Goal: Information Seeking & Learning: Learn about a topic

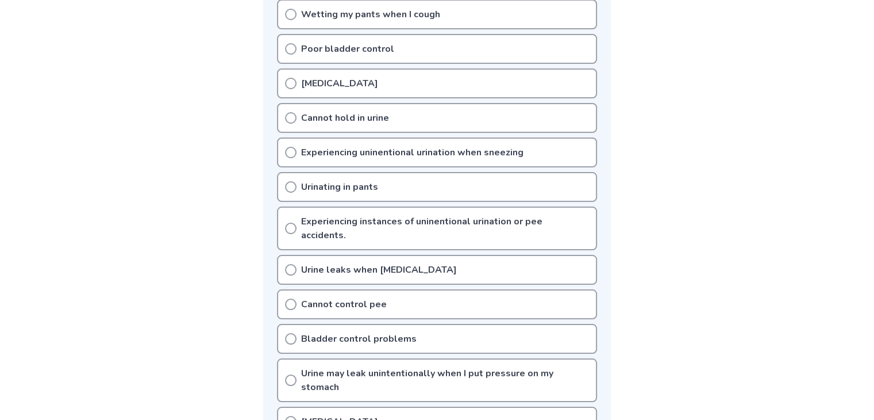
scroll to position [322, 0]
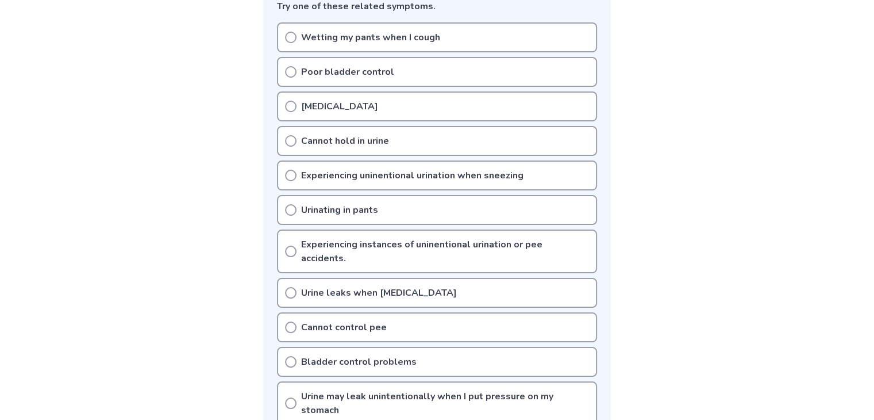
click at [290, 72] on icon at bounding box center [290, 71] width 11 height 11
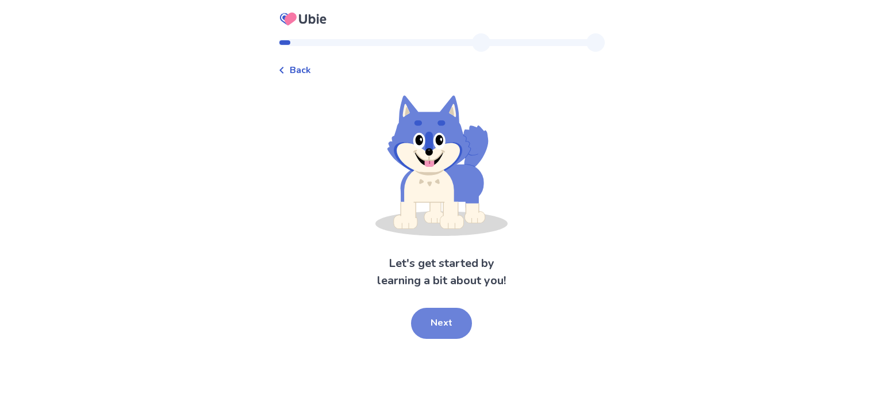
click at [450, 321] on button "Next" at bounding box center [441, 323] width 61 height 31
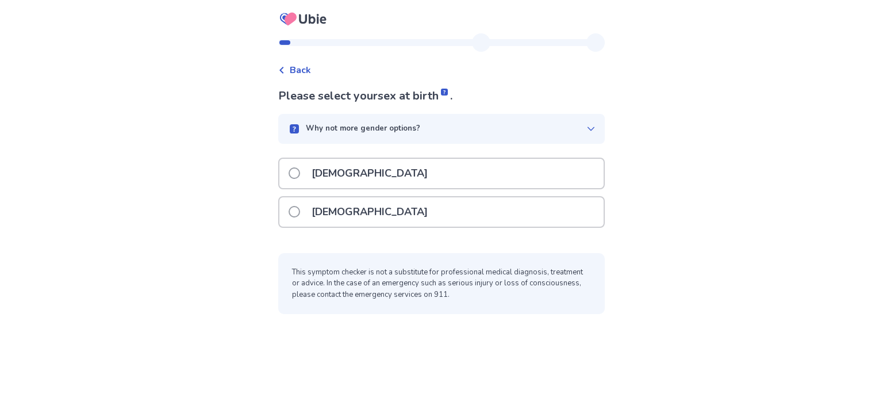
click at [297, 177] on label "[DEMOGRAPHIC_DATA]" at bounding box center [362, 173] width 146 height 29
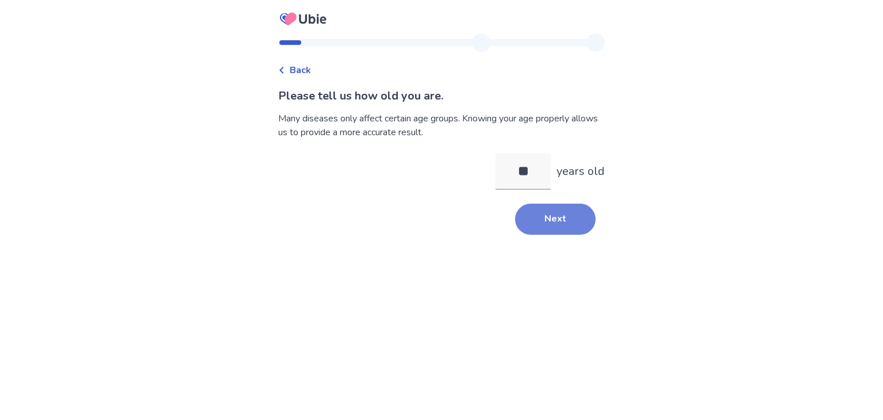
type input "**"
click at [549, 223] on button "Next" at bounding box center [555, 219] width 80 height 31
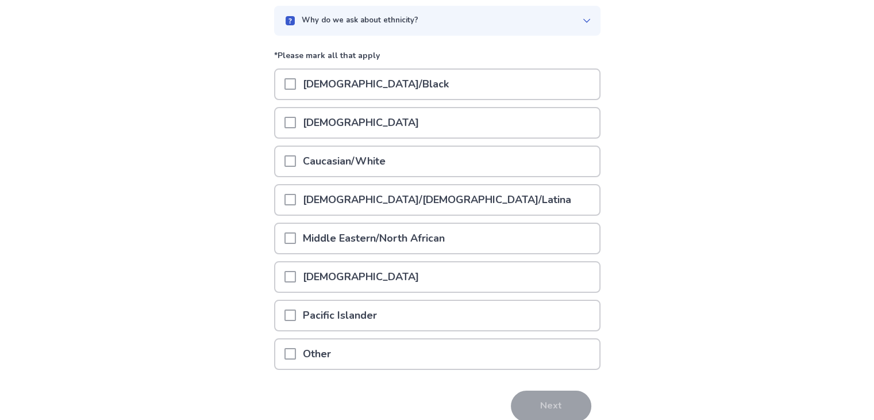
scroll to position [115, 0]
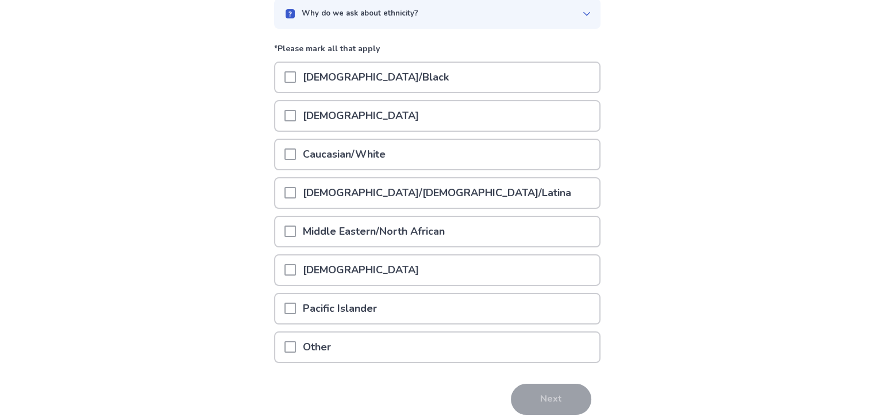
click at [293, 153] on span at bounding box center [290, 153] width 11 height 11
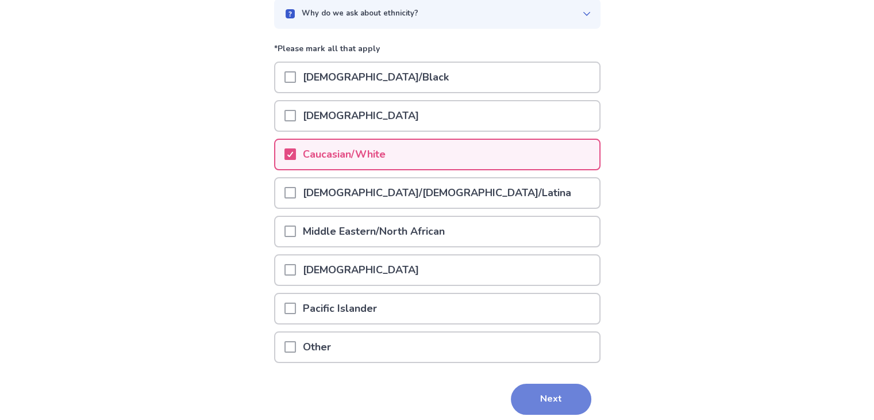
click at [538, 393] on button "Next" at bounding box center [551, 398] width 80 height 31
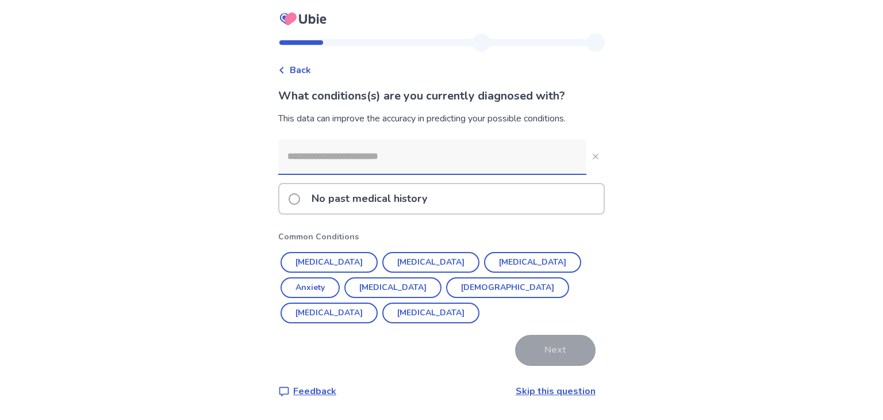
click at [300, 201] on span at bounding box center [294, 198] width 11 height 11
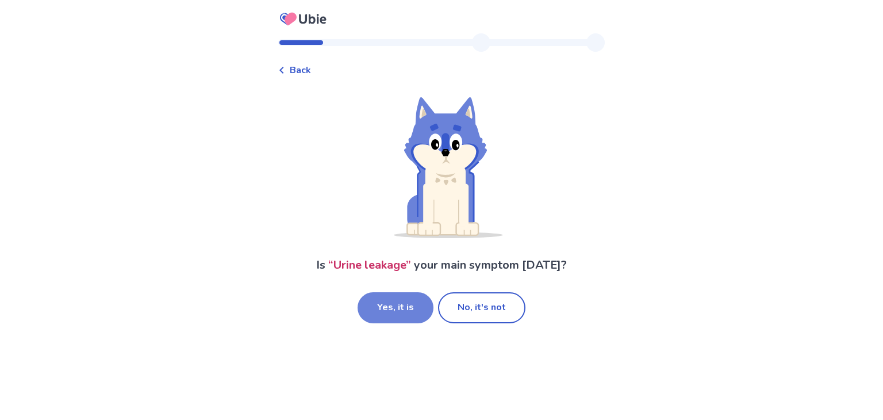
click at [413, 305] on button "Yes, it is" at bounding box center [396, 307] width 76 height 31
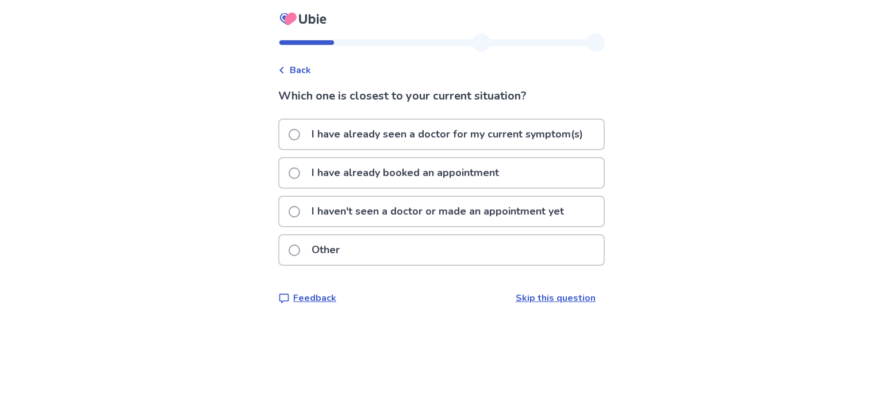
click at [308, 214] on label "I haven't seen a doctor or made an appointment yet" at bounding box center [430, 211] width 282 height 29
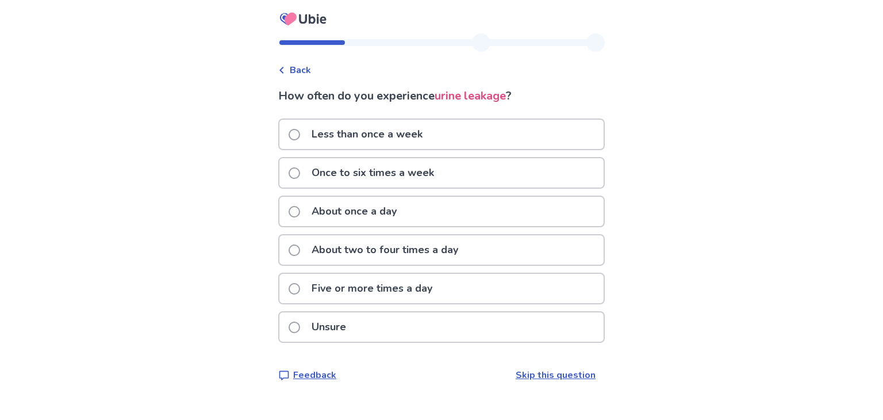
click at [300, 286] on span at bounding box center [294, 288] width 11 height 11
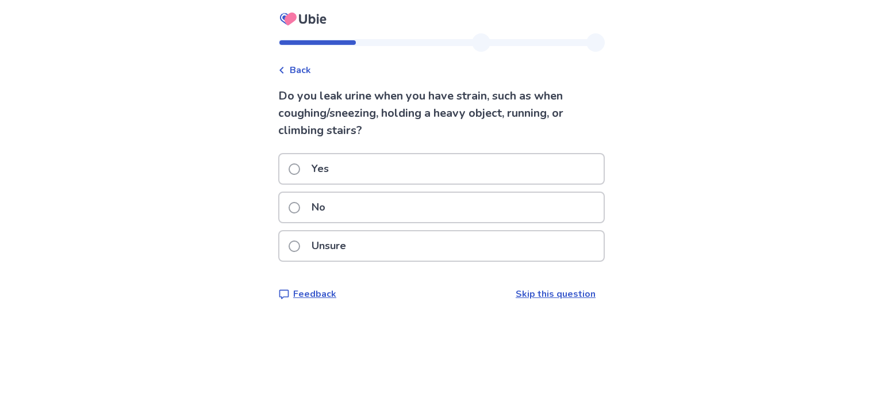
click at [300, 208] on span at bounding box center [294, 207] width 11 height 11
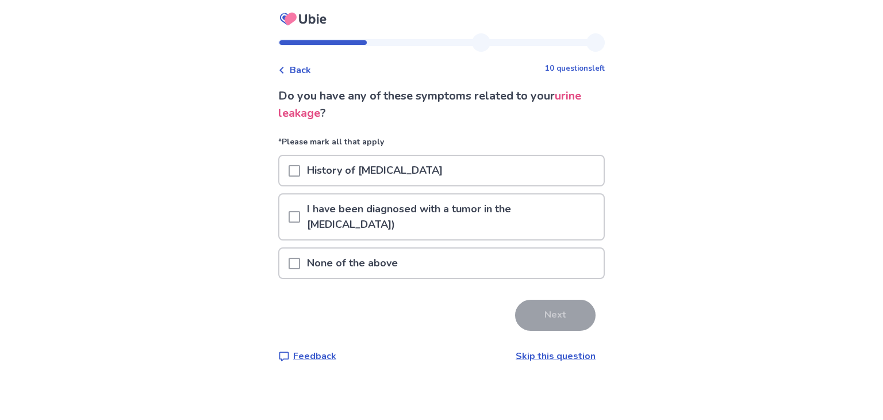
click at [299, 258] on span at bounding box center [294, 263] width 11 height 11
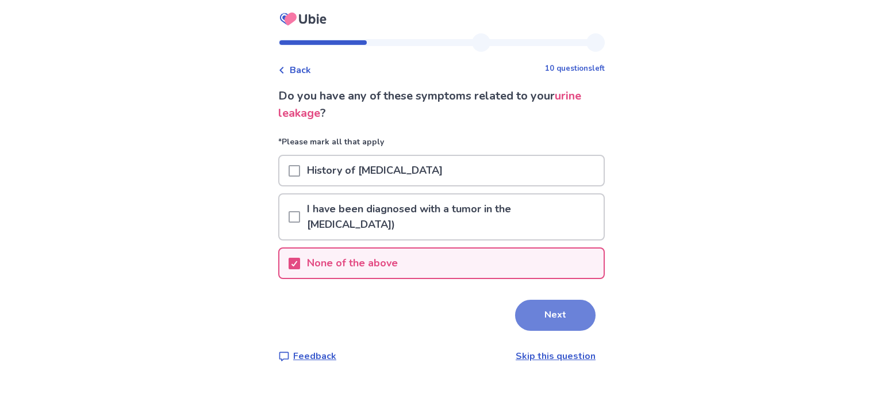
click at [552, 300] on button "Next" at bounding box center [555, 315] width 80 height 31
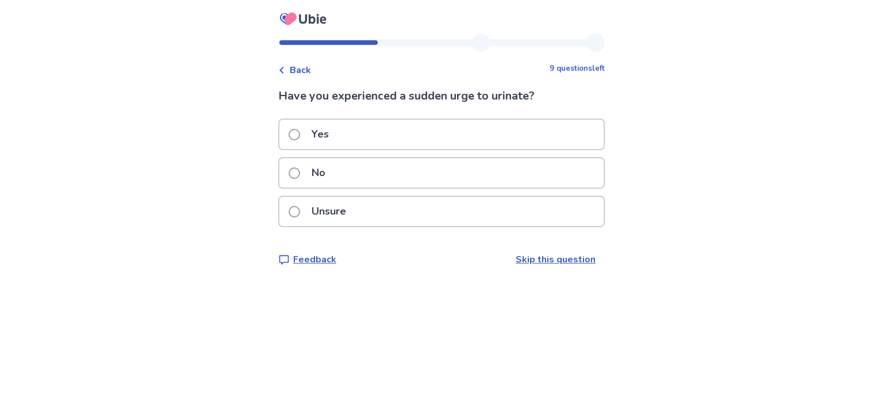
click at [300, 132] on span at bounding box center [294, 134] width 11 height 11
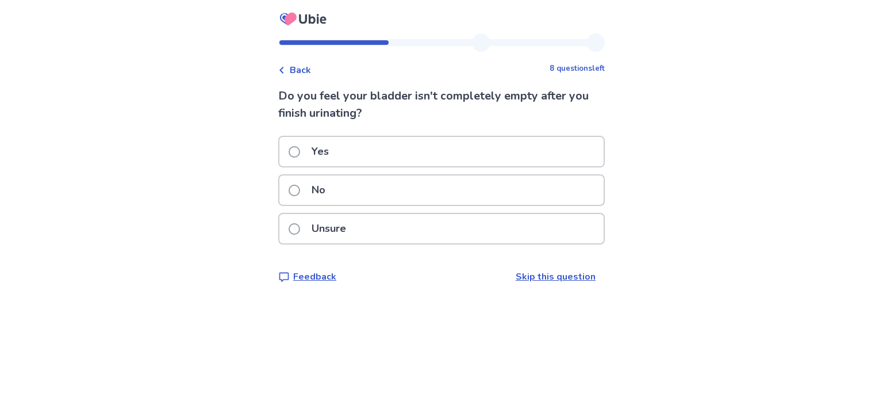
click at [306, 224] on label "Unsure" at bounding box center [321, 228] width 64 height 29
click at [298, 153] on span at bounding box center [294, 151] width 11 height 11
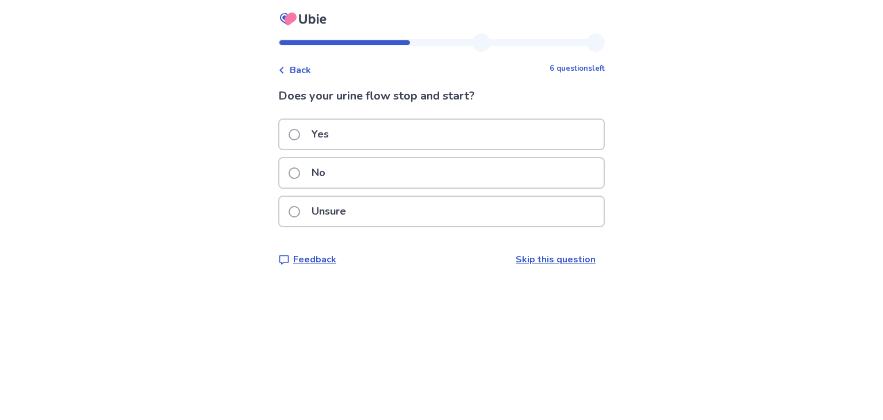
click at [300, 171] on span at bounding box center [294, 172] width 11 height 11
click at [299, 132] on span at bounding box center [294, 134] width 11 height 11
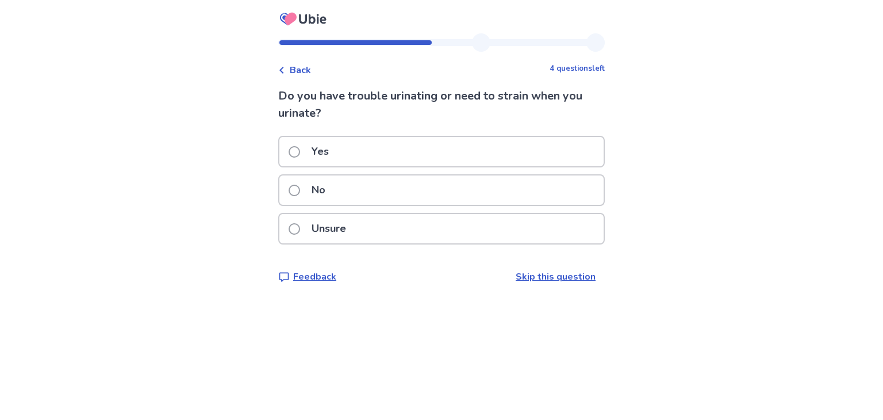
click at [300, 189] on span at bounding box center [294, 190] width 11 height 11
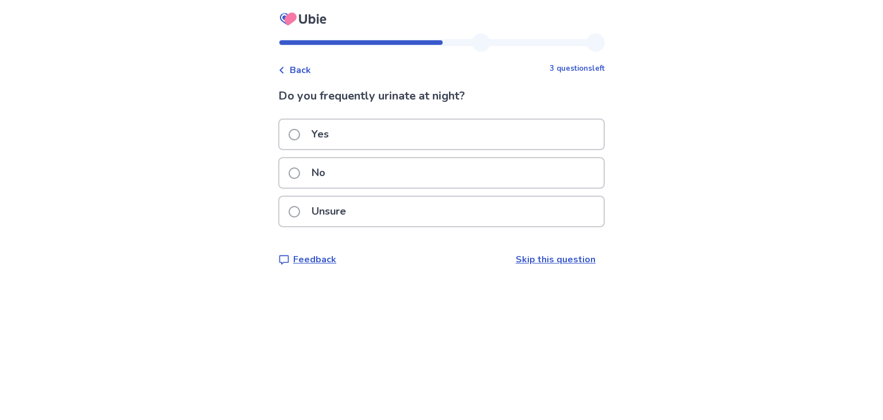
click at [300, 135] on span at bounding box center [294, 134] width 11 height 11
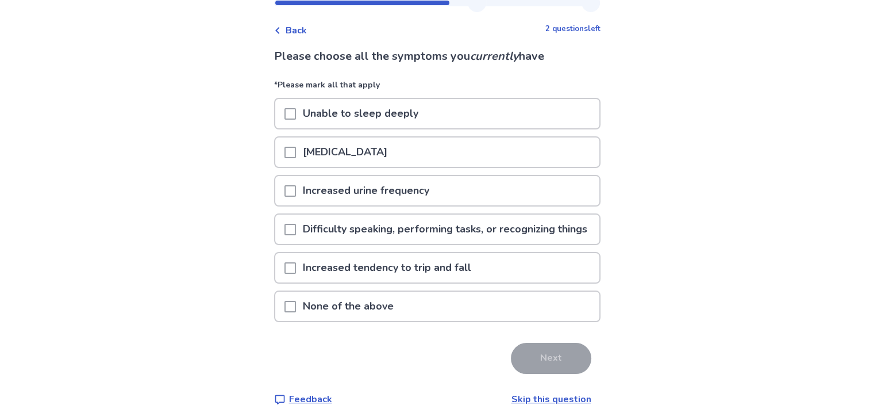
scroll to position [57, 0]
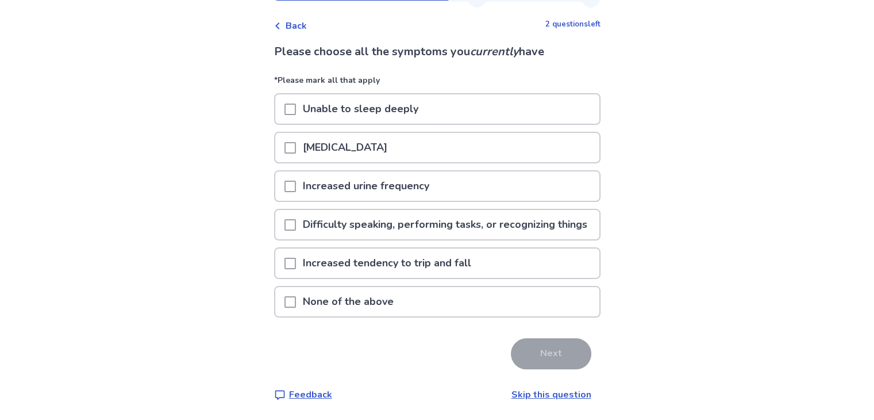
click at [296, 181] on span at bounding box center [290, 186] width 11 height 11
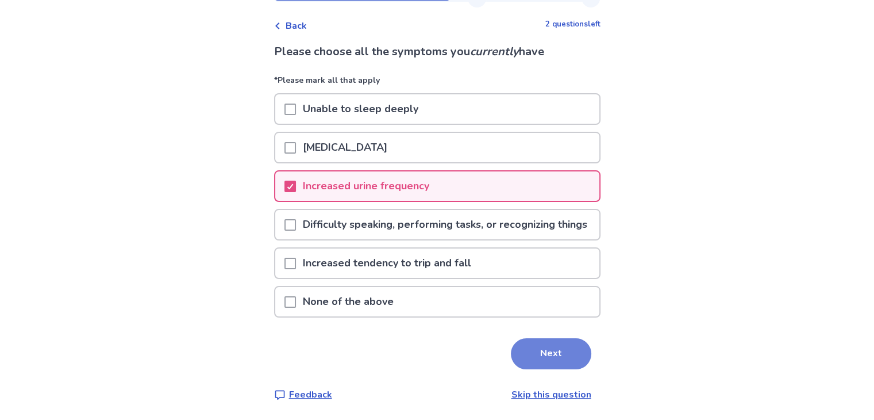
click at [554, 348] on button "Next" at bounding box center [551, 353] width 80 height 31
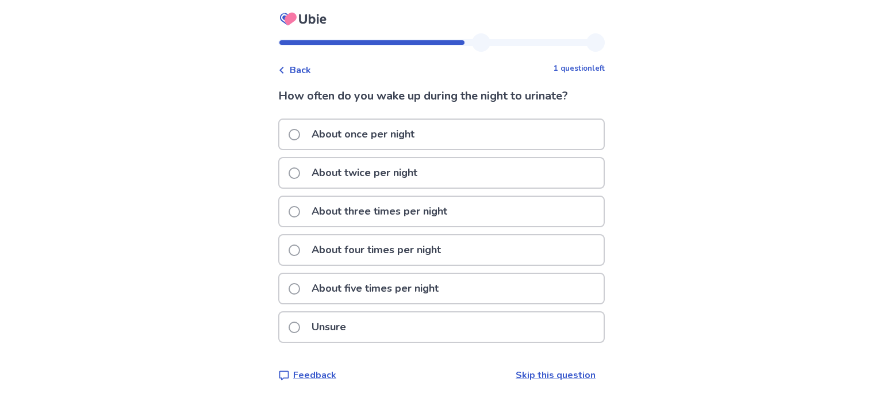
click at [320, 327] on p "Unsure" at bounding box center [329, 326] width 48 height 29
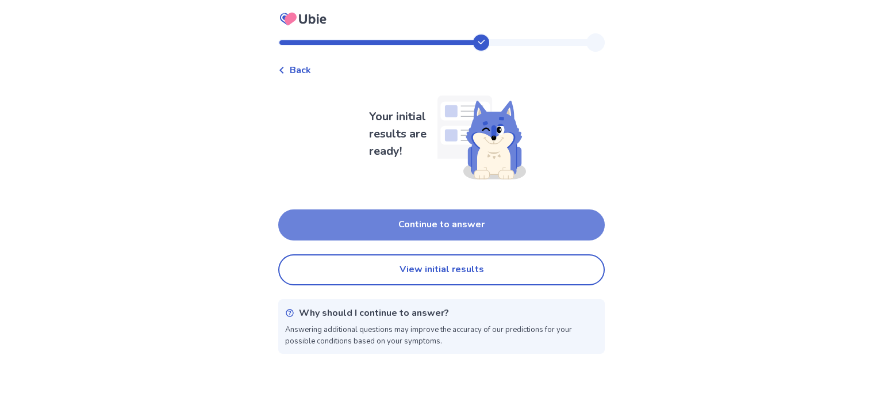
click at [394, 224] on button "Continue to answer" at bounding box center [441, 224] width 327 height 31
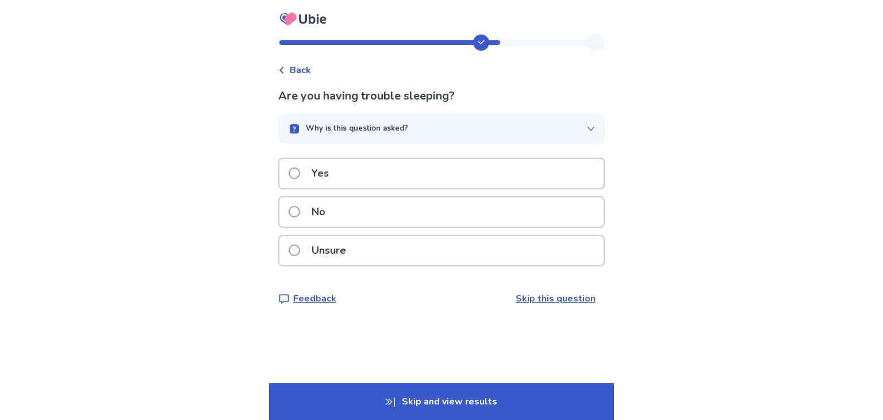
click at [297, 178] on label "Yes" at bounding box center [312, 173] width 47 height 29
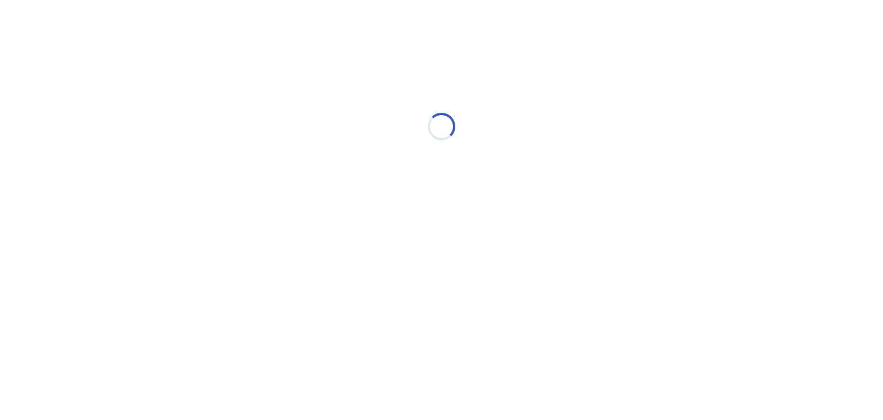
select select "*"
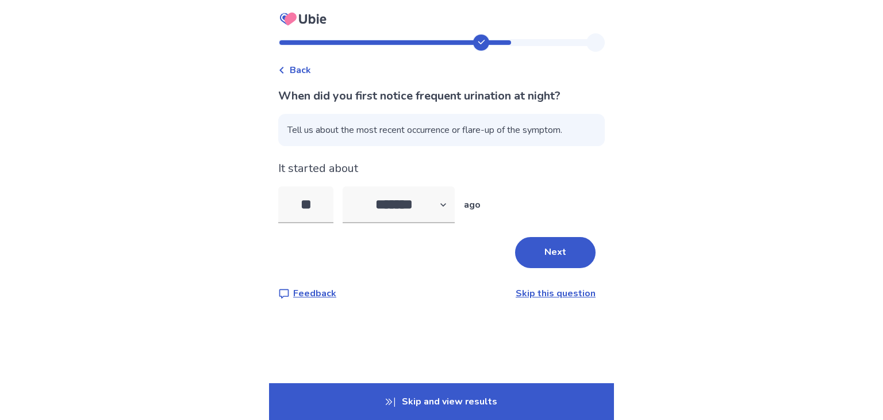
type input "*"
type input "**"
click at [450, 204] on select "******* ****** ******* ******** *******" at bounding box center [399, 204] width 112 height 37
select select "*"
click at [350, 186] on select "******* ****** ******* ******** *******" at bounding box center [399, 204] width 112 height 37
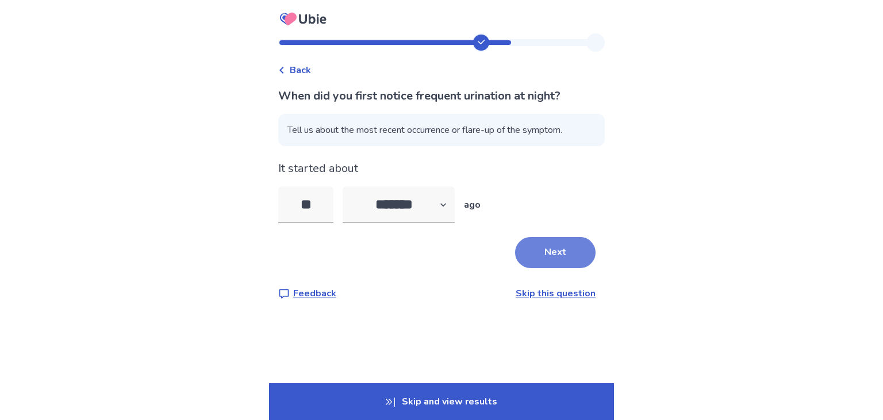
click at [550, 250] on button "Next" at bounding box center [555, 252] width 80 height 31
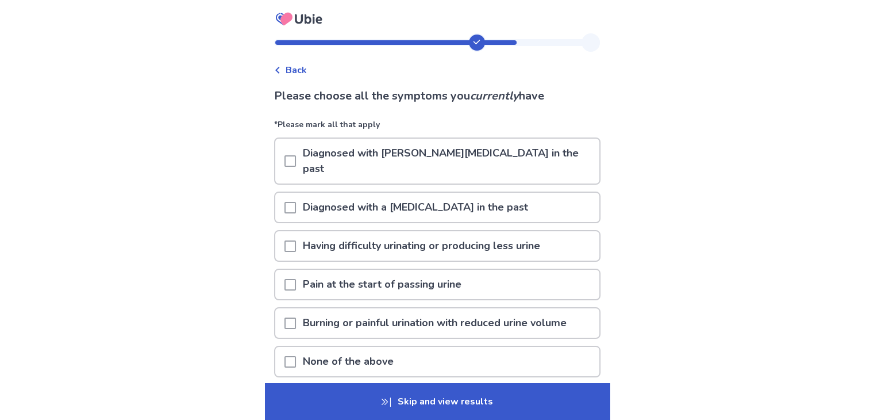
click at [294, 356] on span at bounding box center [290, 361] width 11 height 11
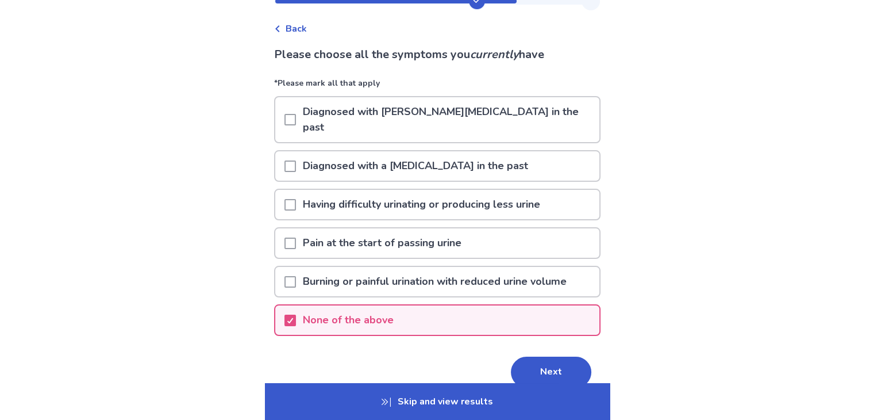
scroll to position [78, 0]
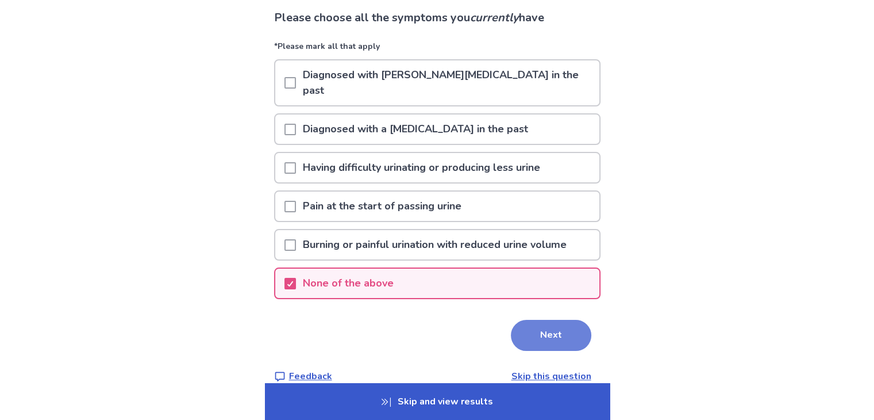
click at [566, 320] on button "Next" at bounding box center [551, 335] width 80 height 31
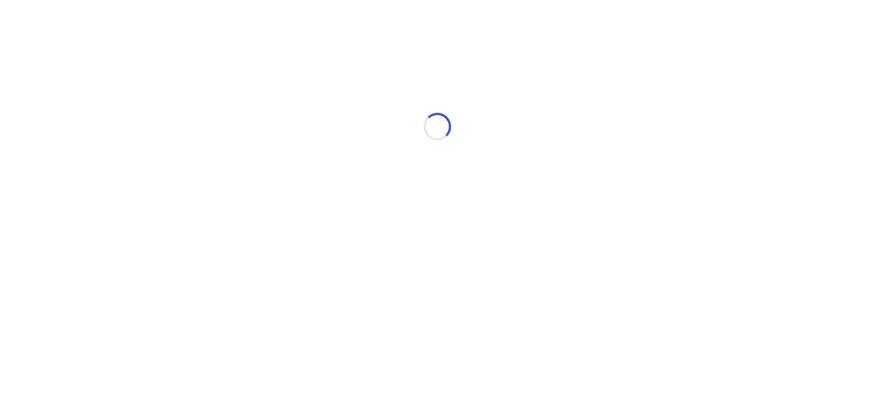
scroll to position [0, 0]
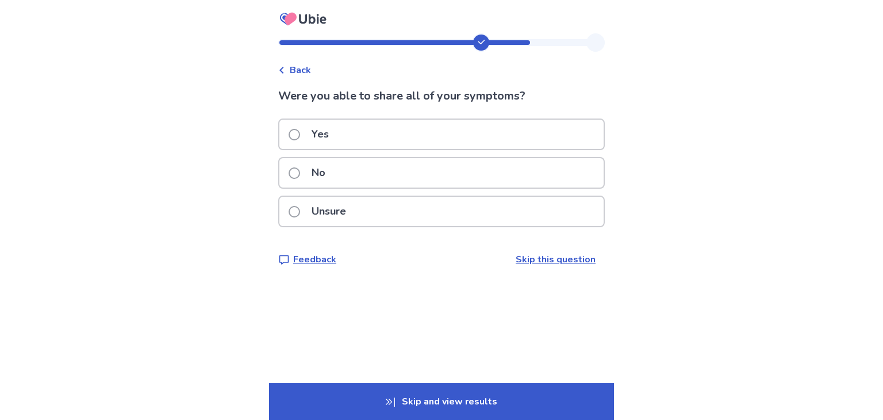
click at [300, 210] on span at bounding box center [294, 211] width 11 height 11
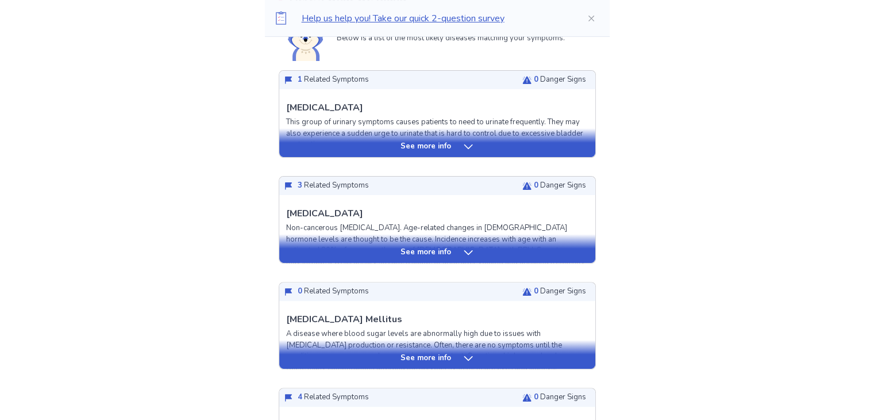
scroll to position [172, 0]
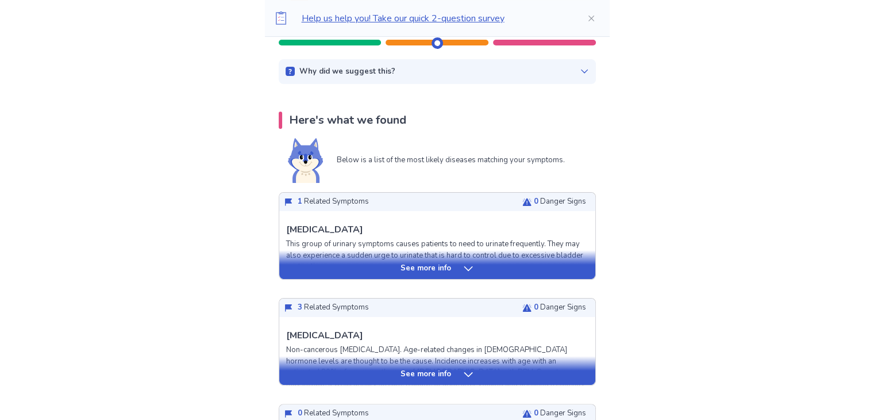
click at [394, 268] on div "See more info" at bounding box center [437, 268] width 316 height 11
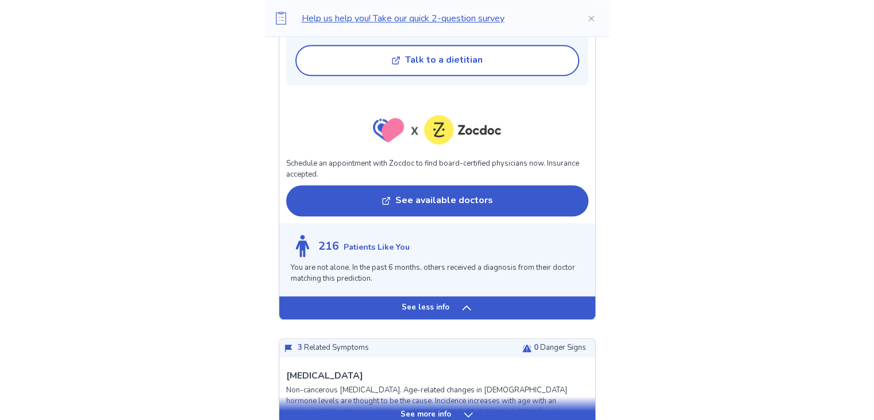
scroll to position [977, 0]
